Goal: Information Seeking & Learning: Learn about a topic

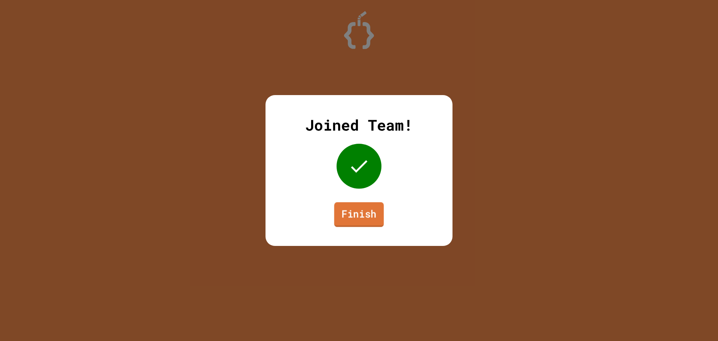
click at [358, 208] on link "Finish" at bounding box center [359, 214] width 50 height 25
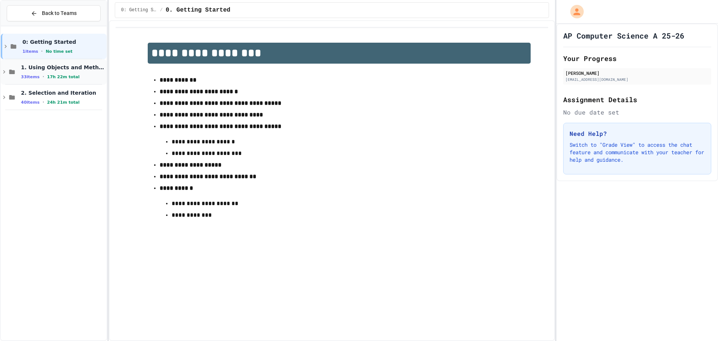
click at [67, 73] on div "1. Using Objects and Methods 33 items • 17h 22m total" at bounding box center [63, 72] width 84 height 16
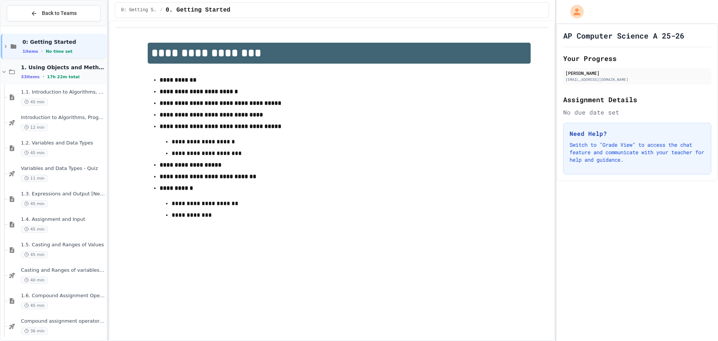
click at [67, 75] on span "17h 22m total" at bounding box center [63, 76] width 33 height 5
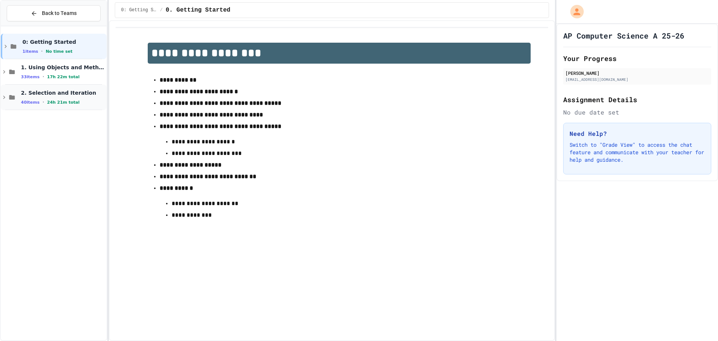
click at [67, 100] on span "24h 21m total" at bounding box center [63, 102] width 33 height 5
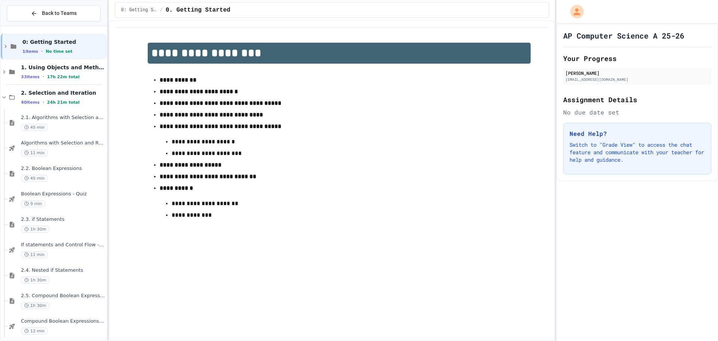
click at [67, 100] on span "24h 21m total" at bounding box center [63, 102] width 33 height 5
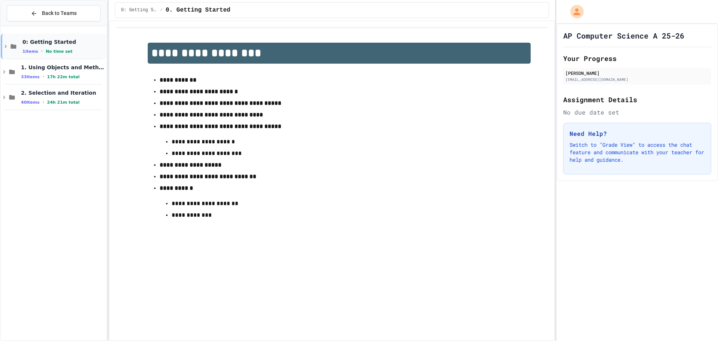
click at [48, 41] on span "0: Getting Started" at bounding box center [63, 42] width 83 height 7
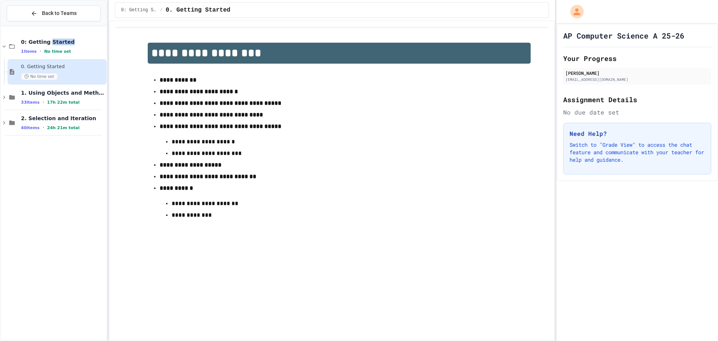
click at [48, 41] on span "0: Getting Started" at bounding box center [63, 42] width 84 height 7
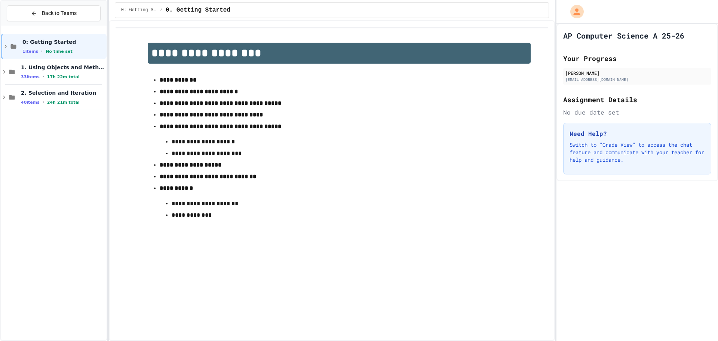
click at [68, 141] on div "0: Getting Started 1 items • No time set 1. Using Objects and Methods 33 items …" at bounding box center [54, 183] width 106 height 308
click at [61, 96] on span "2. Selection and Iteration" at bounding box center [63, 92] width 84 height 7
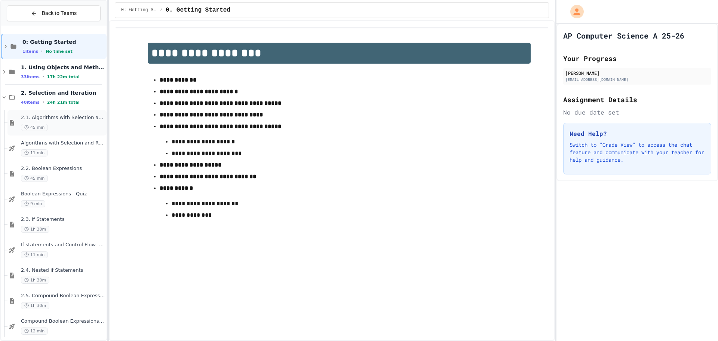
click at [62, 120] on span "2.1. Algorithms with Selection and Repetition" at bounding box center [63, 117] width 84 height 6
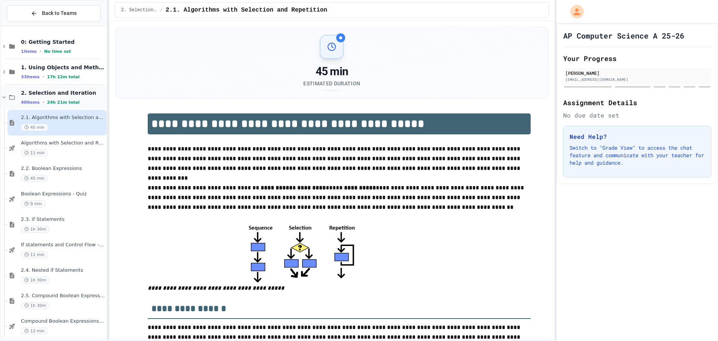
click at [69, 98] on div "2. Selection and Iteration 40 items • 24h 21m total" at bounding box center [63, 97] width 84 height 16
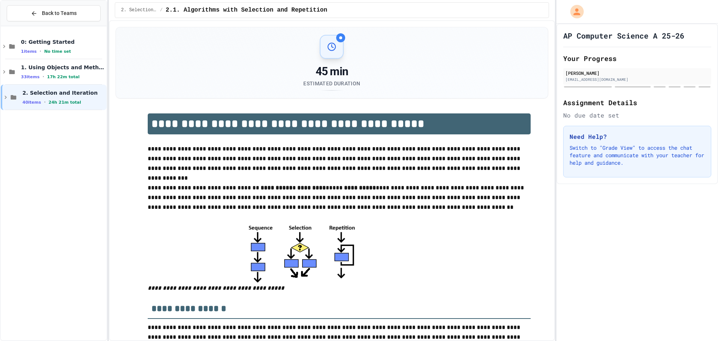
click at [67, 72] on div "1. Using Objects and Methods 33 items • 17h 22m total" at bounding box center [63, 72] width 84 height 16
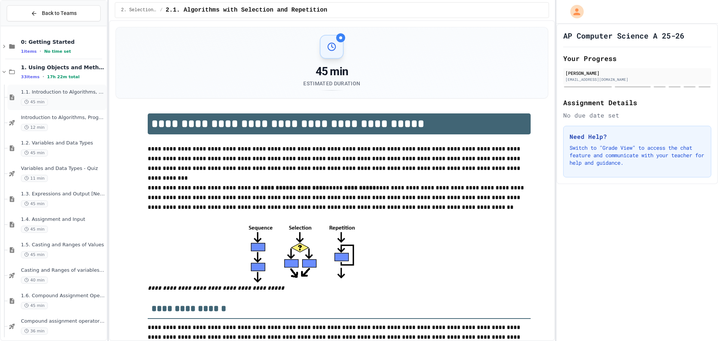
click at [62, 103] on div "45 min" at bounding box center [63, 101] width 84 height 7
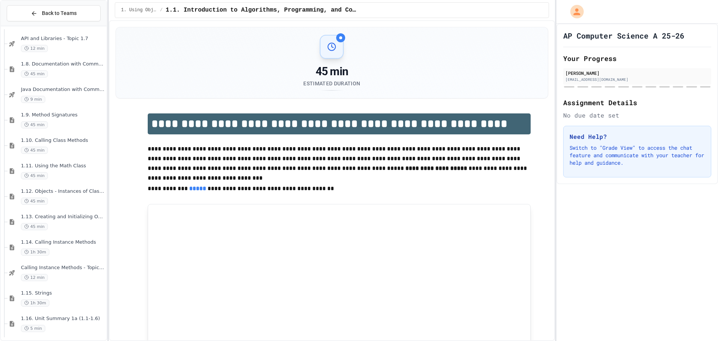
scroll to position [337, 0]
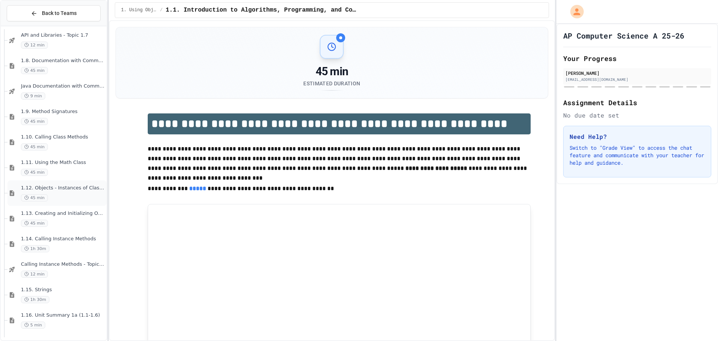
click at [61, 185] on span "1.12. Objects - Instances of Classes" at bounding box center [63, 188] width 84 height 6
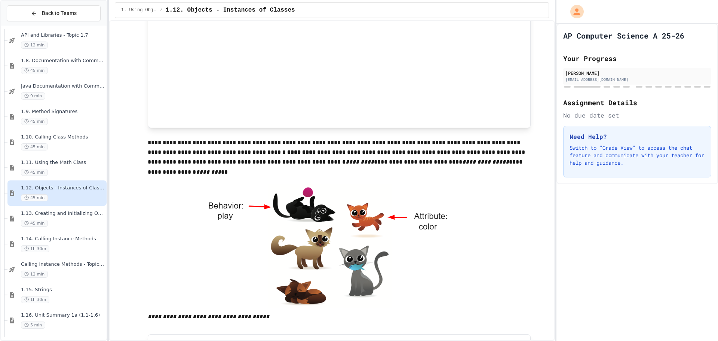
scroll to position [1085, 0]
